Goal: Task Accomplishment & Management: Use online tool/utility

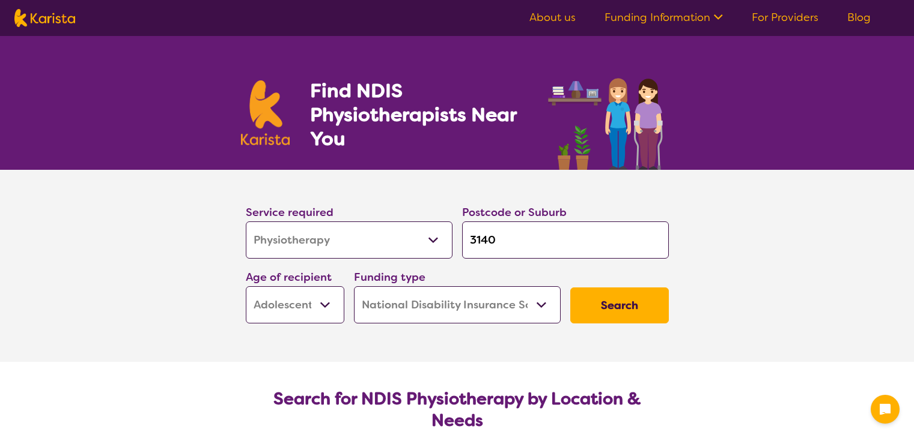
select select "Physiotherapy"
select select "AS"
select select "NDIS"
select select "Physiotherapy"
select select "AS"
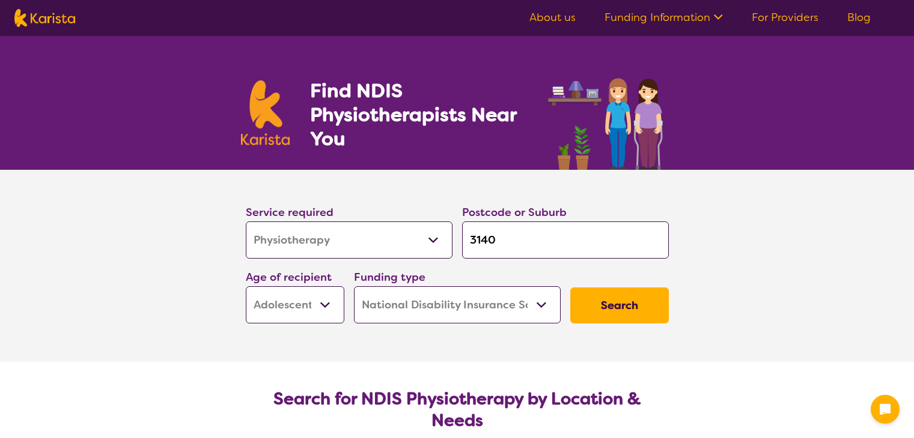
select select "NDIS"
click at [510, 243] on input "3140" at bounding box center [565, 240] width 207 height 37
type input "314"
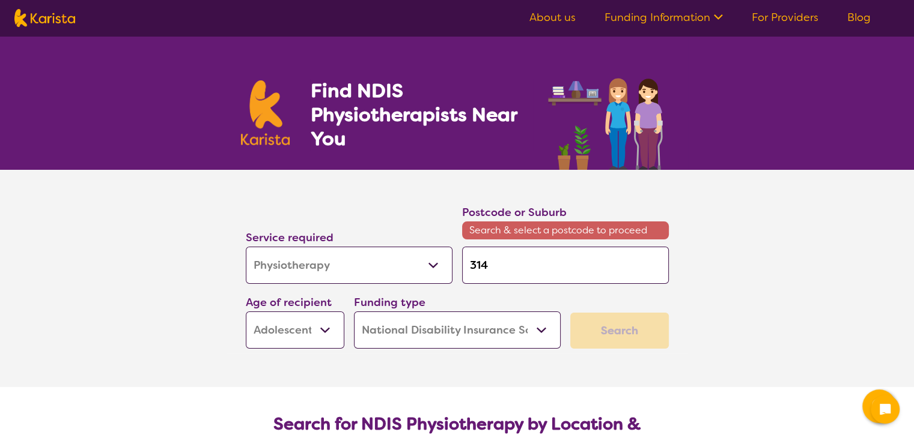
type input "31"
type input "3"
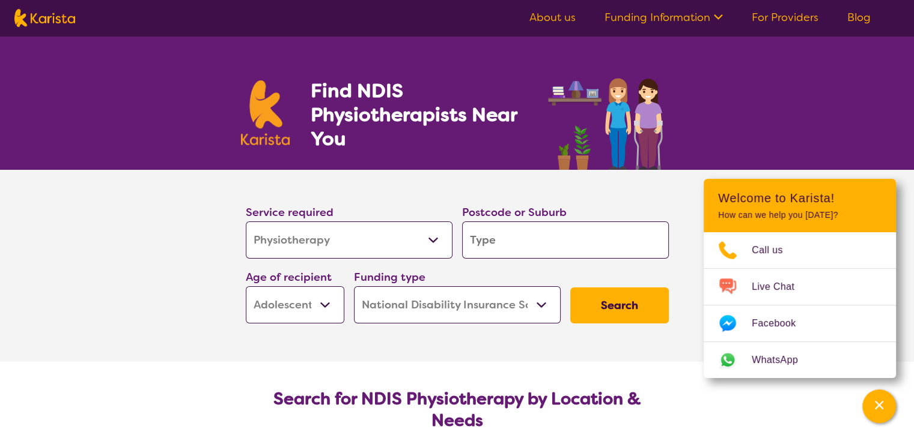
type input "S"
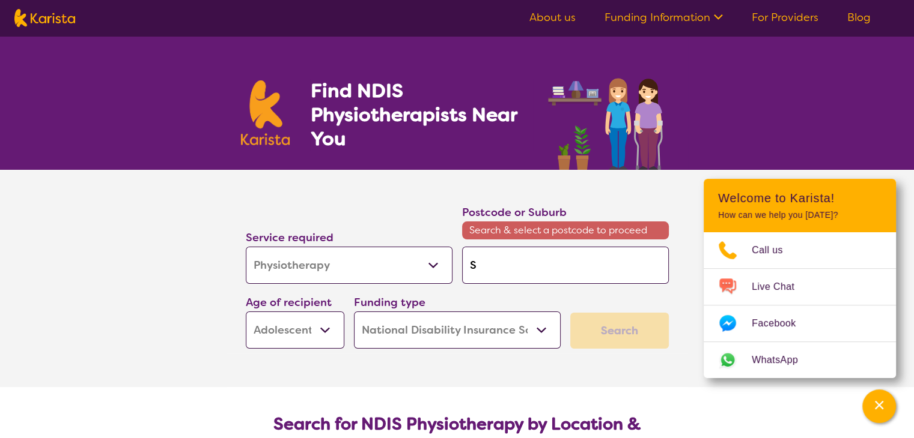
type input "St"
type input "St A"
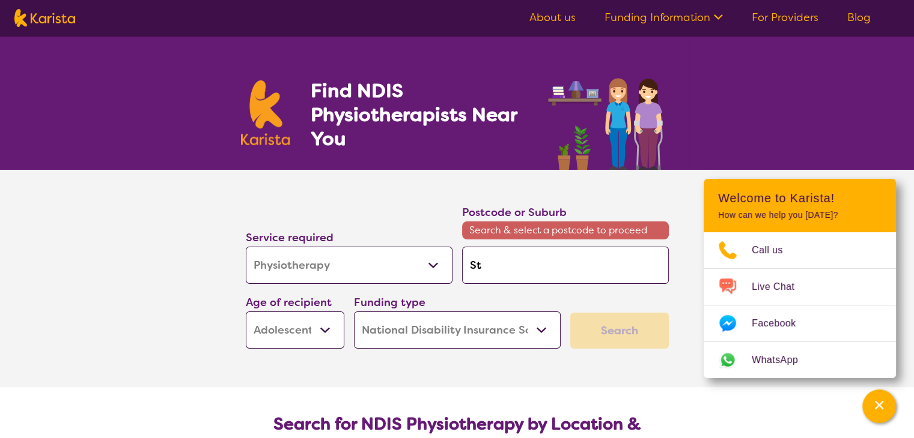
type input "St A"
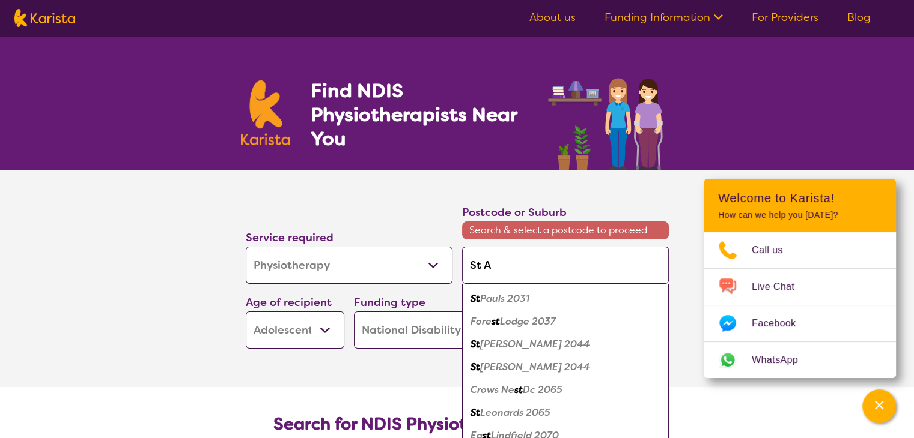
type input "St Ab"
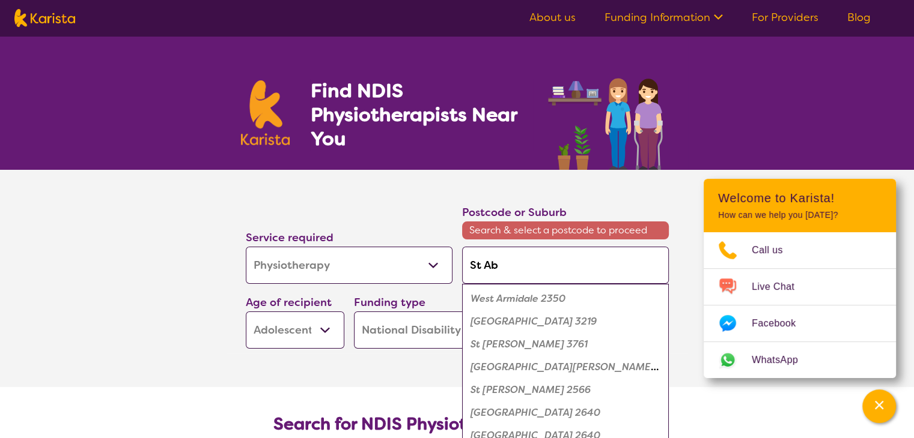
type input "St A"
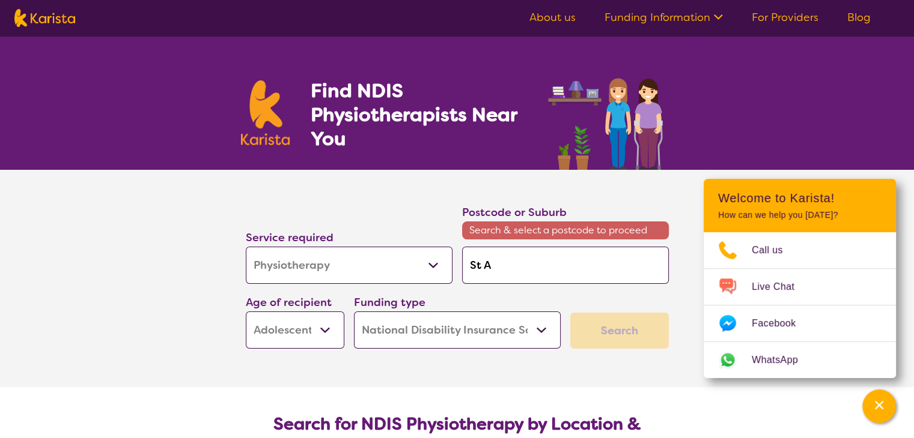
type input "St Al"
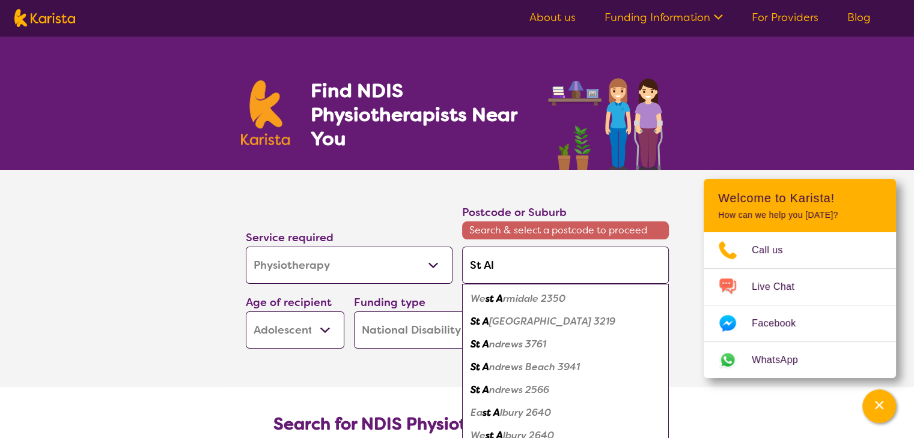
type input "St Alb"
type input "St Alba"
type input "[GEOGRAPHIC_DATA]"
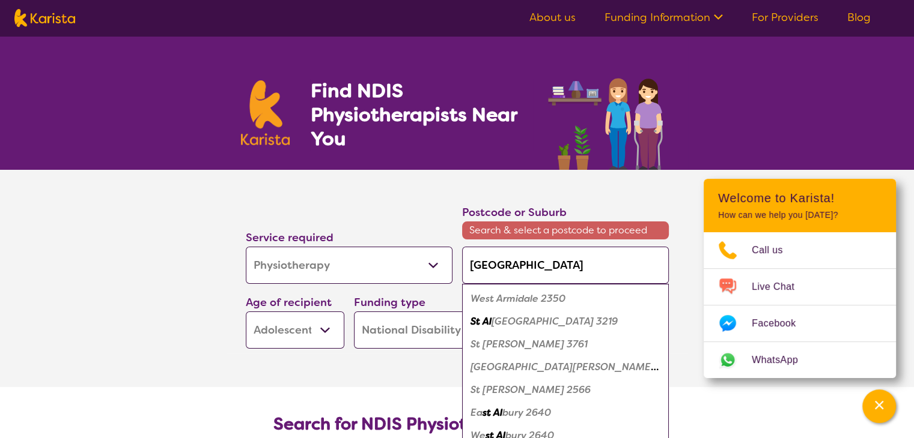
type input "[GEOGRAPHIC_DATA]"
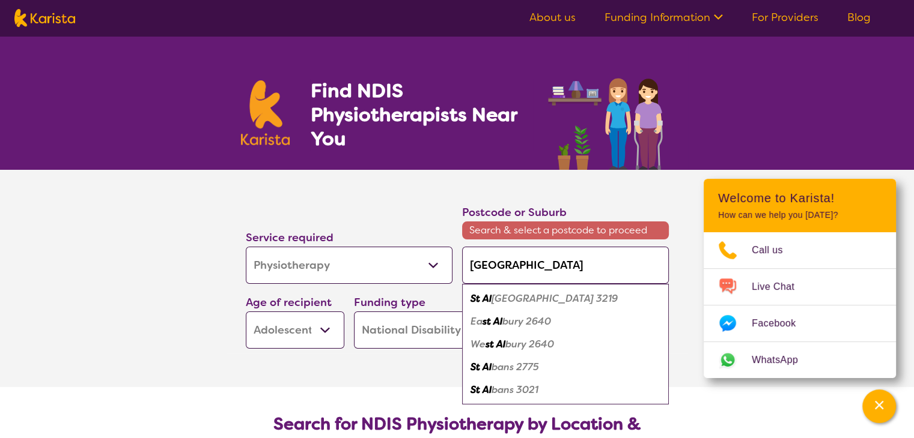
type input "St Albans"
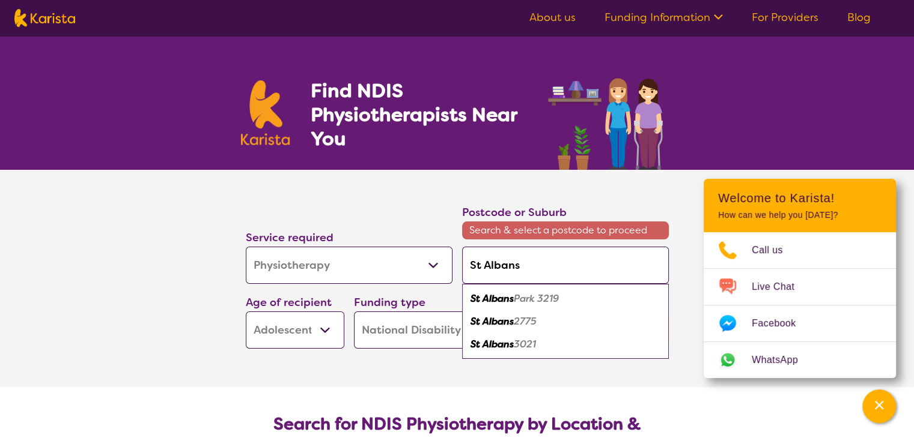
click at [508, 348] on em "St Albans" at bounding box center [491, 344] width 43 height 13
type input "3021"
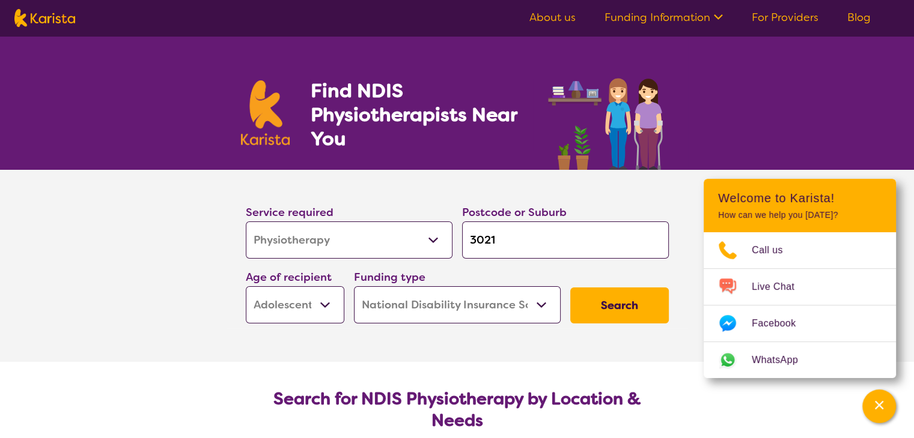
click at [326, 301] on select "Early Childhood - 0 to 9 Child - 10 to 11 Adolescent - 12 to 17 Adult - 18 to 6…" at bounding box center [295, 305] width 99 height 37
select select "AD"
click at [246, 287] on select "Early Childhood - 0 to 9 Child - 10 to 11 Adolescent - 12 to 17 Adult - 18 to 6…" at bounding box center [295, 305] width 99 height 37
select select "AD"
click at [608, 306] on button "Search" at bounding box center [619, 306] width 99 height 36
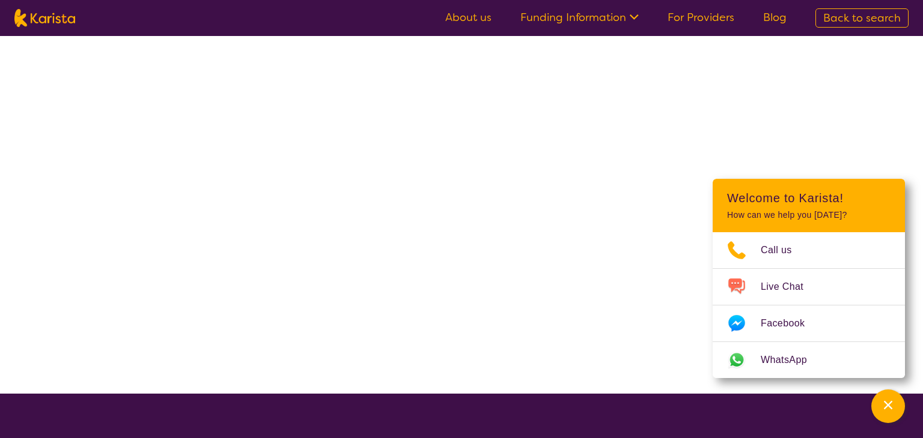
click at [608, 306] on div at bounding box center [461, 215] width 923 height 358
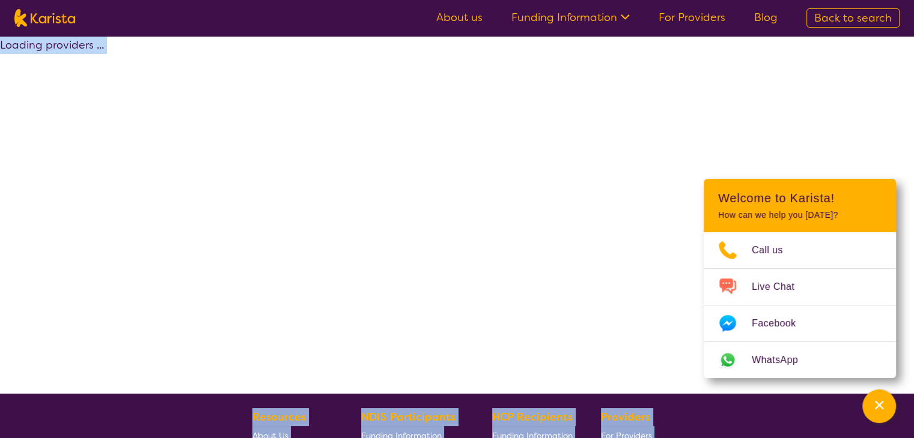
select select "by_score"
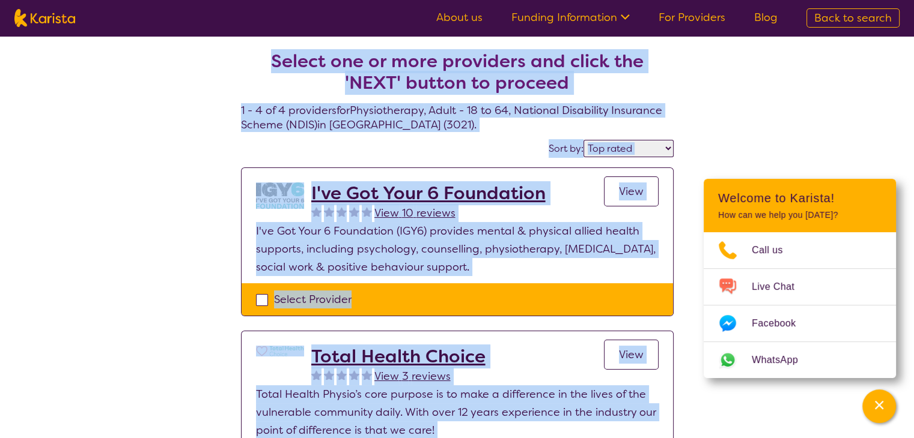
click at [135, 196] on div "Select one or more providers and click the 'NEXT' button to proceed 1 - 4 of 4 …" at bounding box center [457, 443] width 914 height 814
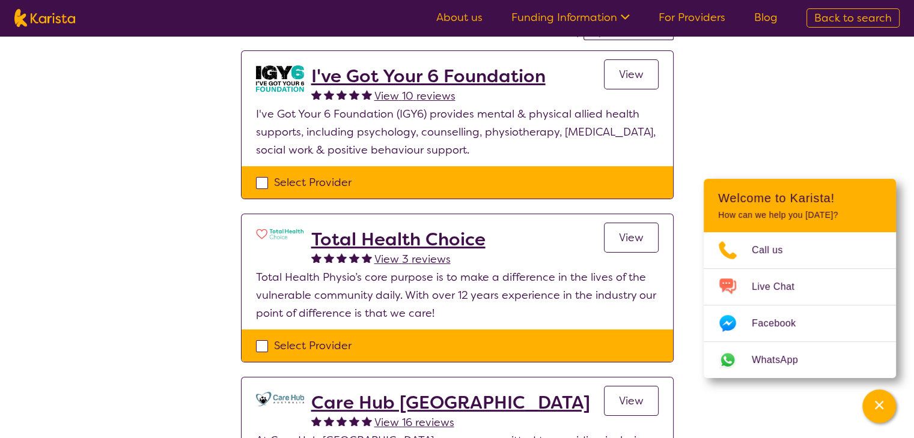
scroll to position [112, 0]
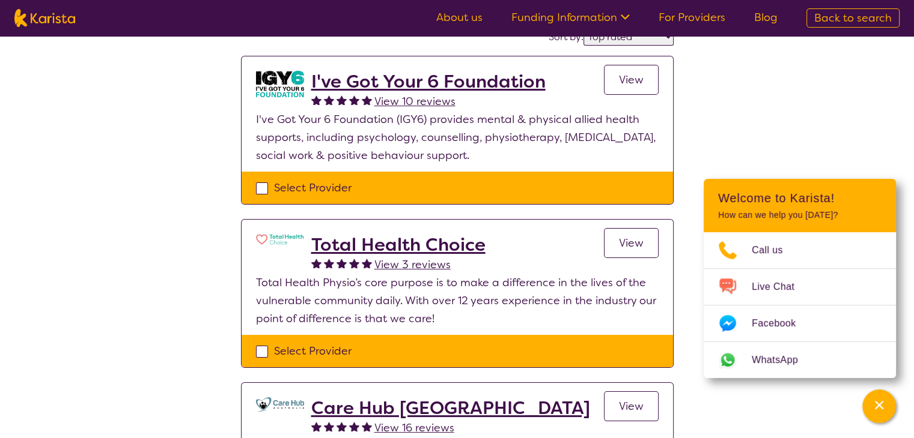
click at [634, 247] on span "View" at bounding box center [631, 243] width 25 height 14
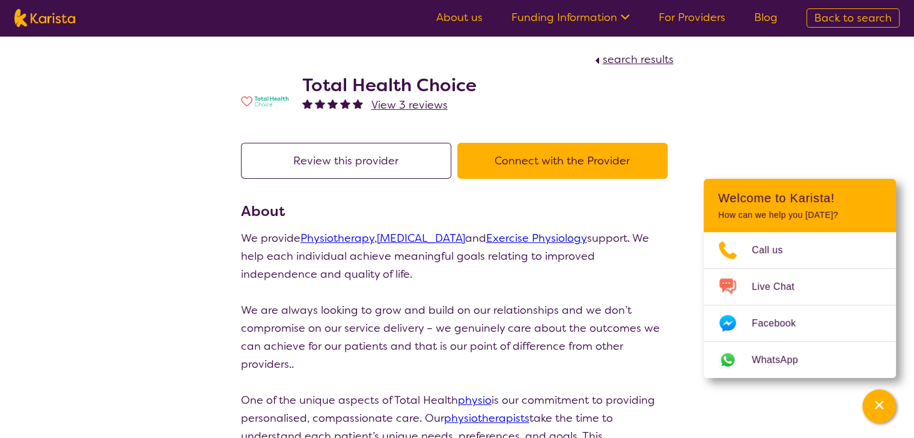
click at [562, 150] on button "Connect with the Provider" at bounding box center [562, 161] width 210 height 36
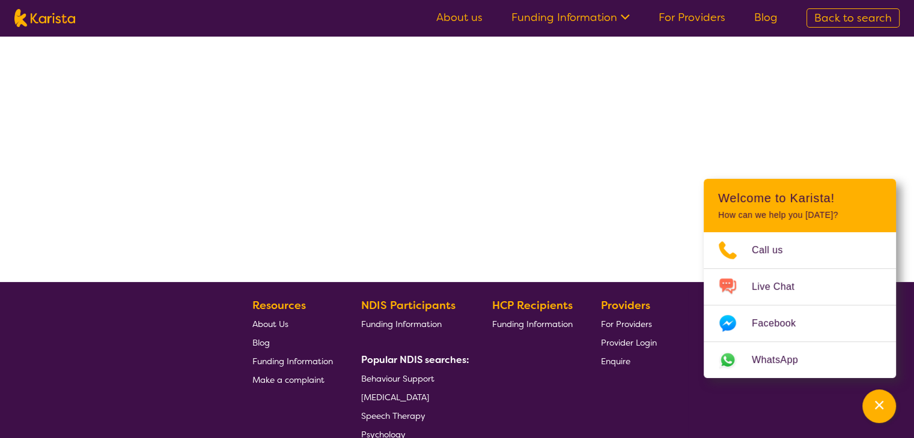
select select "by_score"
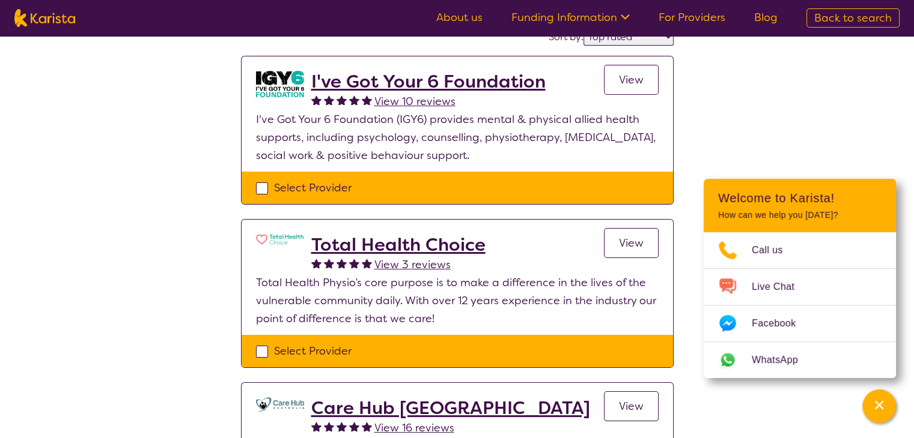
scroll to position [0, 0]
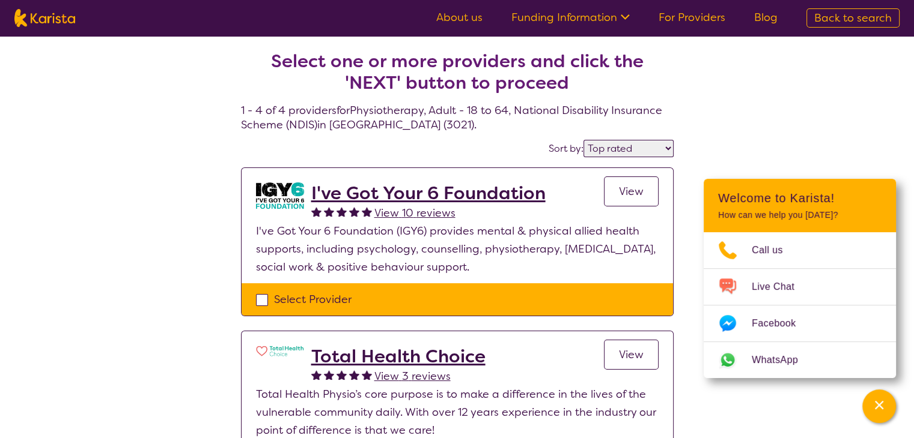
click at [622, 192] on span "View" at bounding box center [631, 191] width 25 height 14
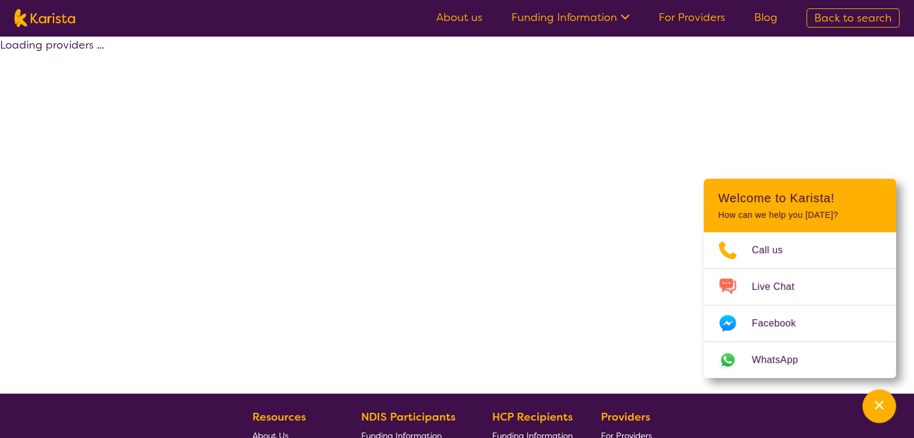
select select "by_score"
